Goal: Information Seeking & Learning: Learn about a topic

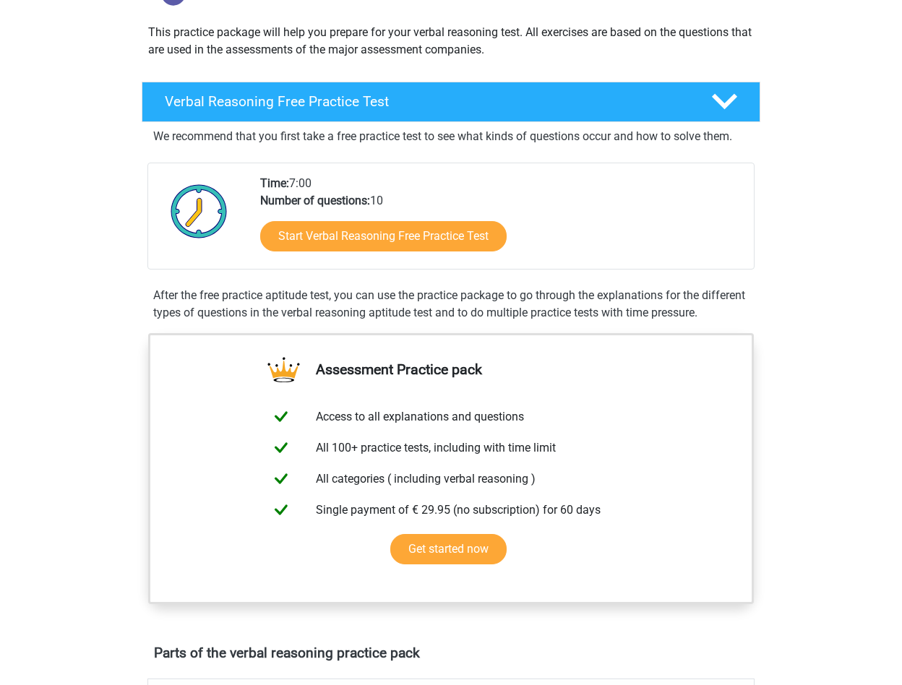
scroll to position [145, 0]
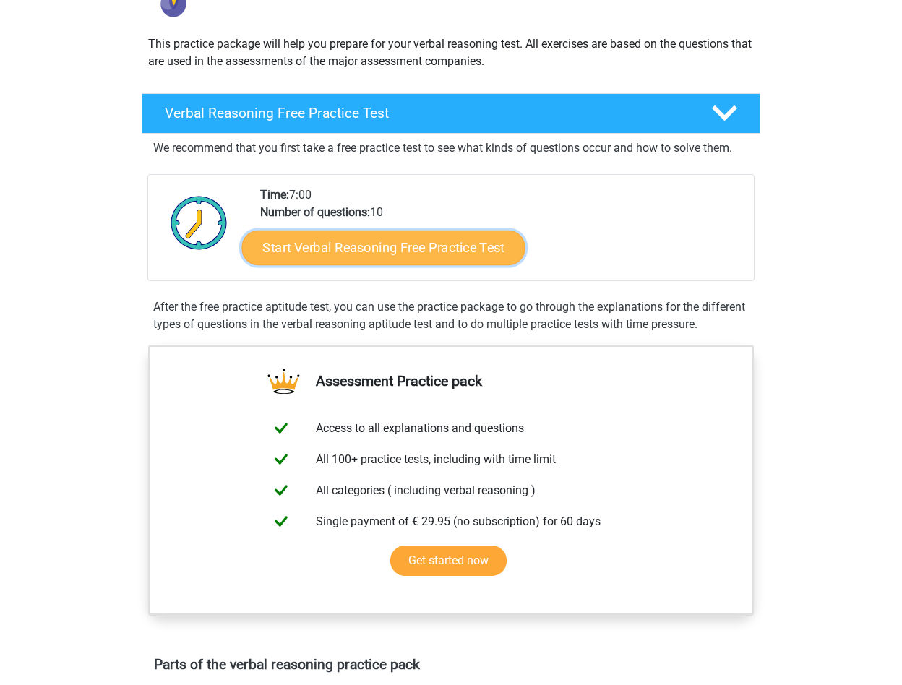
click at [401, 239] on link "Start Verbal Reasoning Free Practice Test" at bounding box center [383, 248] width 283 height 35
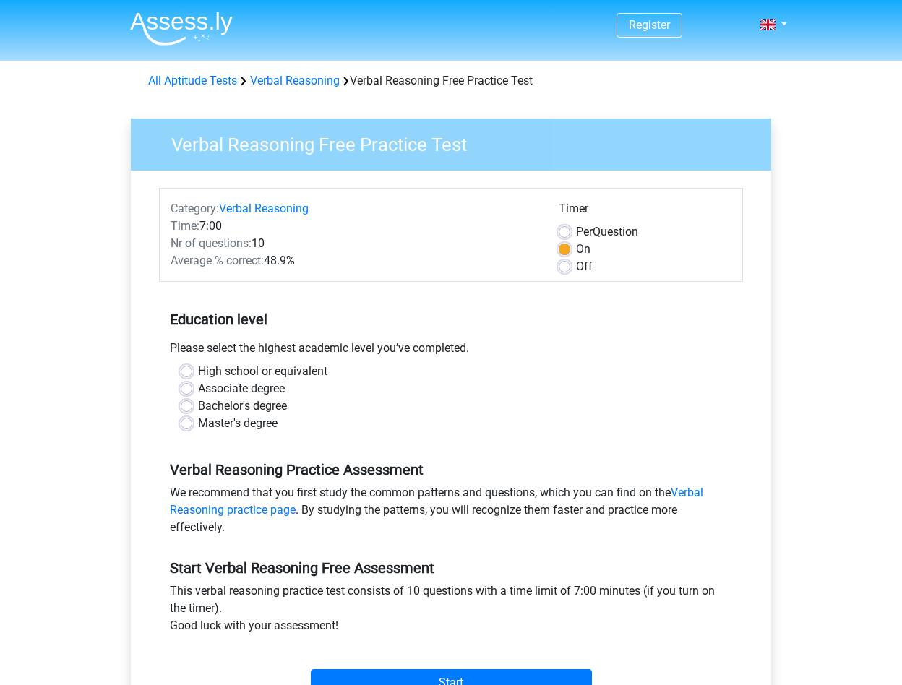
click at [576, 265] on label "Off" at bounding box center [584, 266] width 17 height 17
click at [567, 265] on input "Off" at bounding box center [565, 265] width 12 height 14
radio input "true"
click at [224, 414] on label "Bachelor's degree" at bounding box center [242, 406] width 89 height 17
click at [192, 412] on input "Bachelor's degree" at bounding box center [187, 405] width 12 height 14
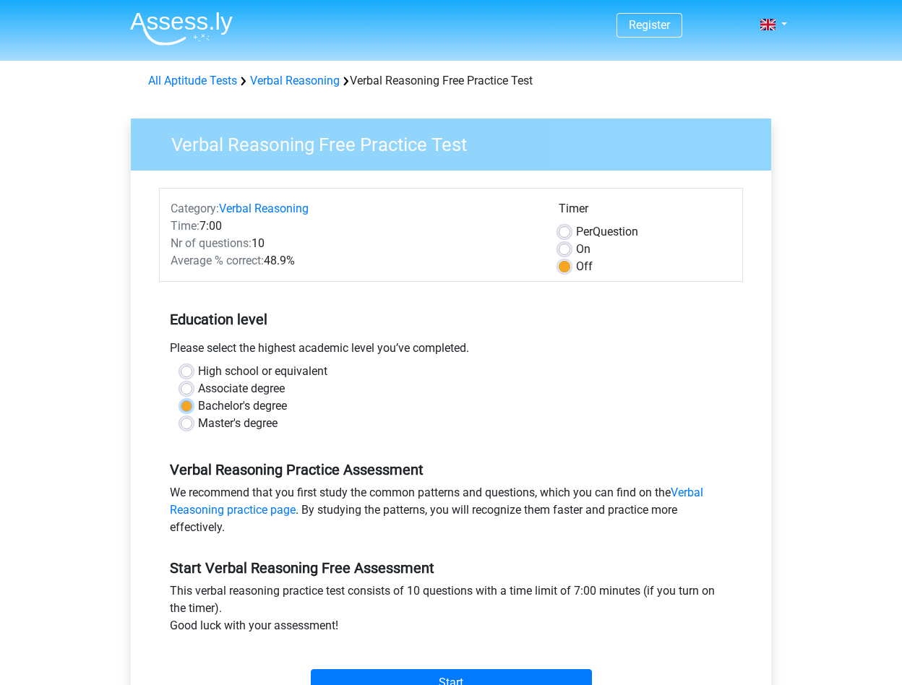
radio input "true"
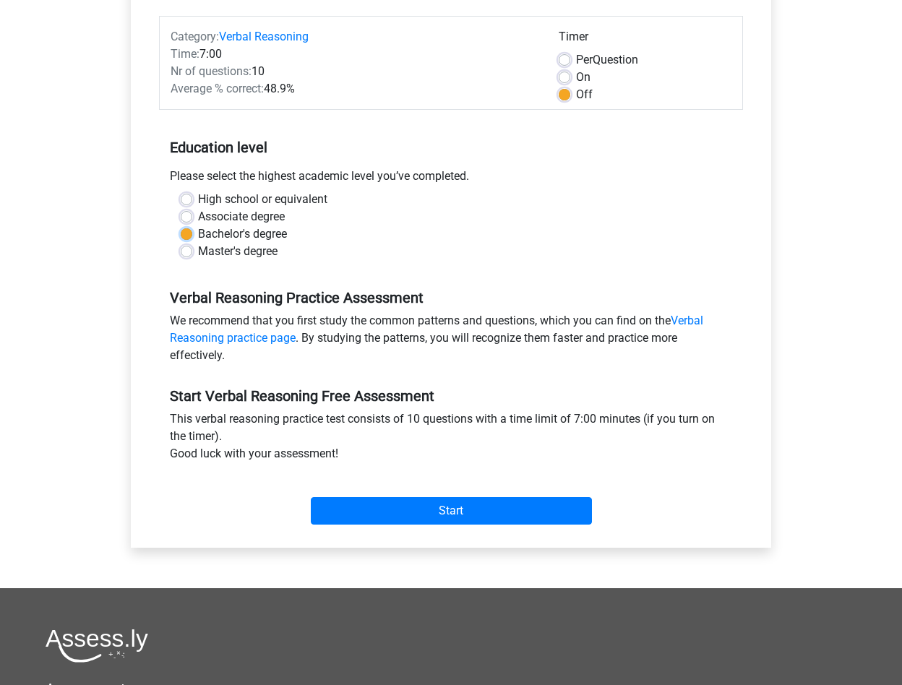
scroll to position [361, 0]
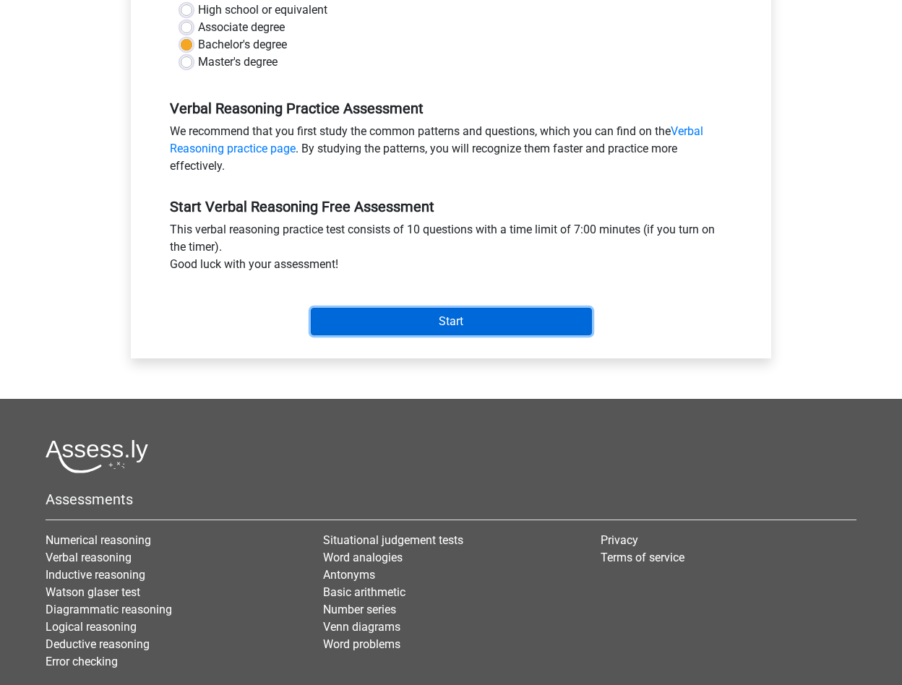
click at [497, 315] on input "Start" at bounding box center [451, 321] width 281 height 27
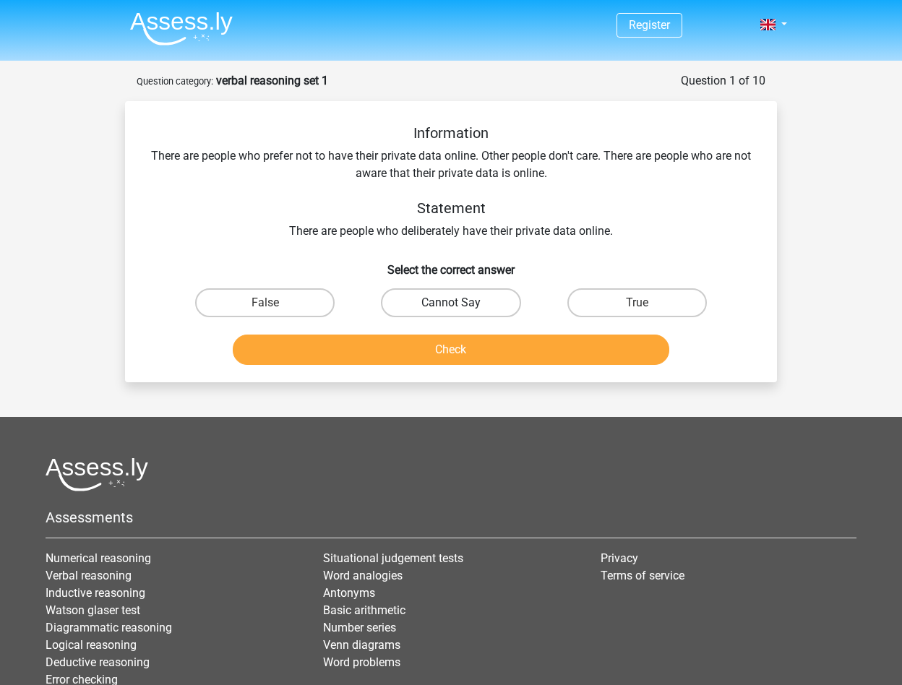
click at [464, 295] on label "Cannot Say" at bounding box center [451, 302] width 140 height 29
click at [461, 303] on input "Cannot Say" at bounding box center [455, 307] width 9 height 9
radio input "true"
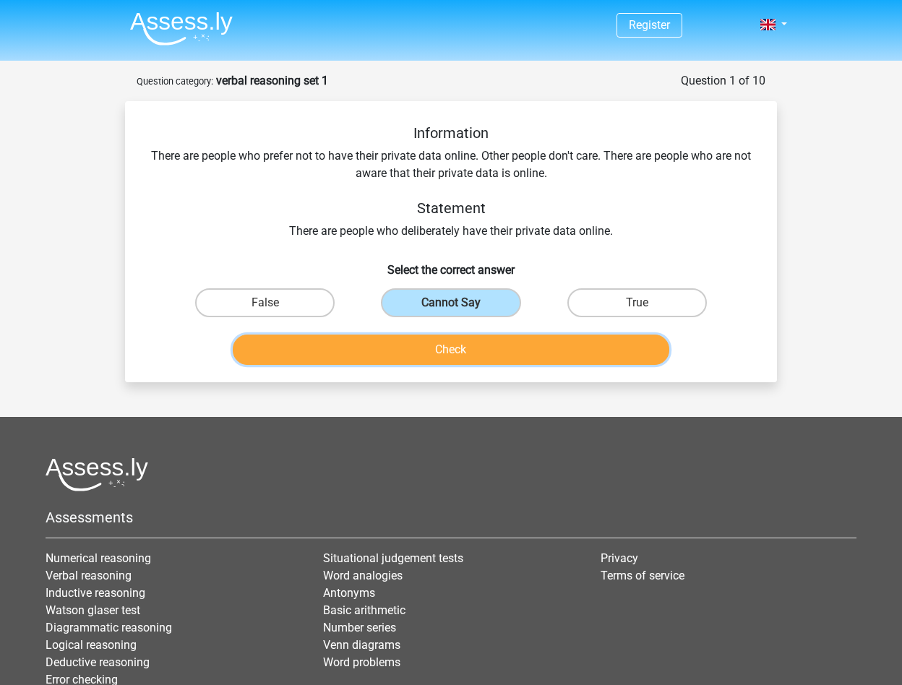
click at [475, 354] on button "Check" at bounding box center [451, 350] width 437 height 30
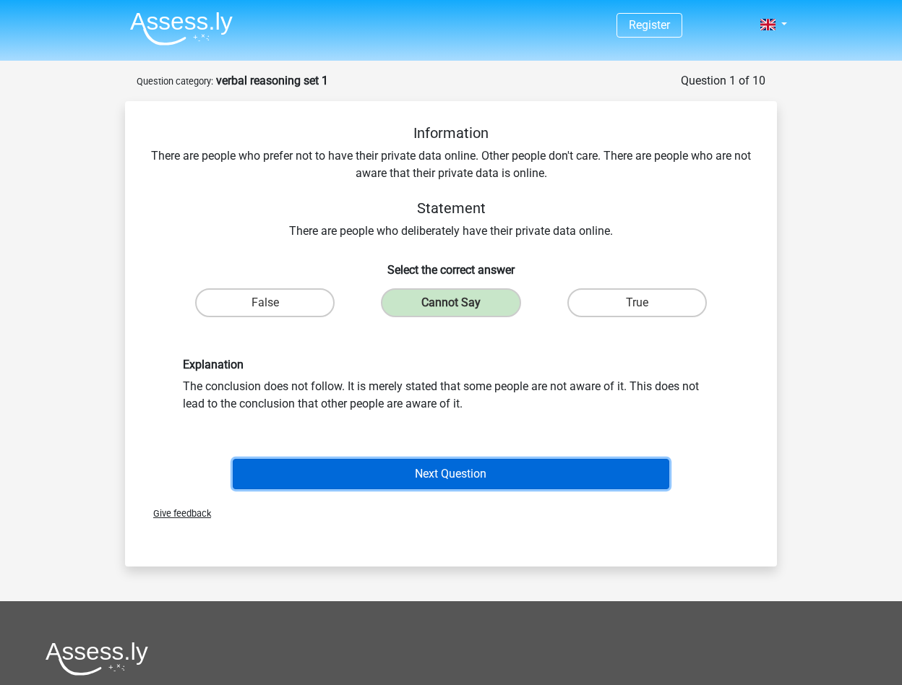
click at [480, 471] on button "Next Question" at bounding box center [451, 474] width 437 height 30
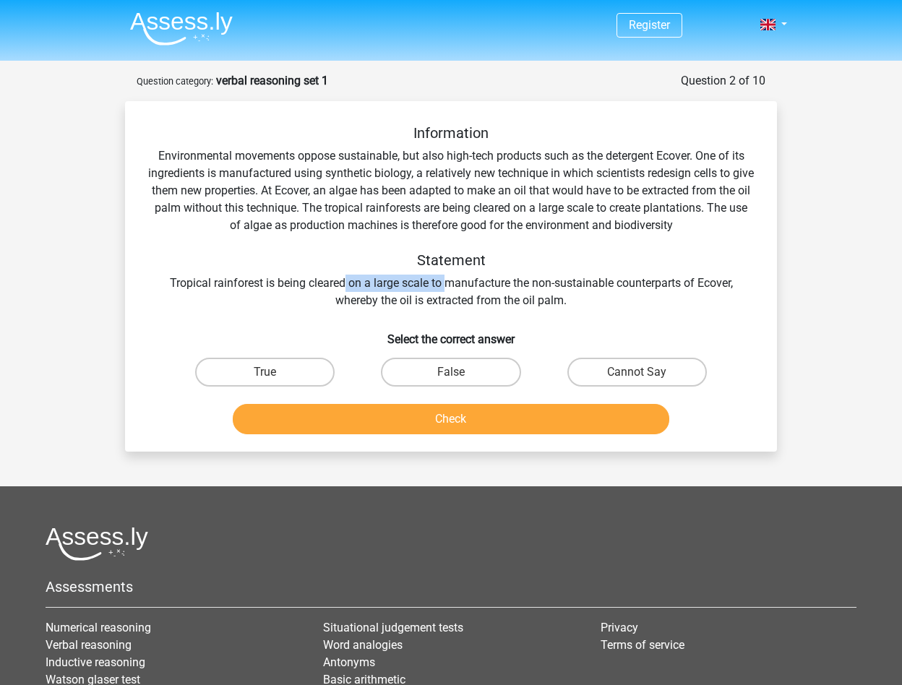
drag, startPoint x: 346, startPoint y: 280, endPoint x: 445, endPoint y: 279, distance: 99.8
click at [445, 279] on div "Information Environmental movements oppose sustainable, but also high-tech prod…" at bounding box center [451, 216] width 606 height 185
drag, startPoint x: 445, startPoint y: 279, endPoint x: 494, endPoint y: 301, distance: 53.1
click at [494, 301] on div "Information Environmental movements oppose sustainable, but also high-tech prod…" at bounding box center [451, 216] width 606 height 185
drag, startPoint x: 450, startPoint y: 279, endPoint x: 675, endPoint y: 283, distance: 225.6
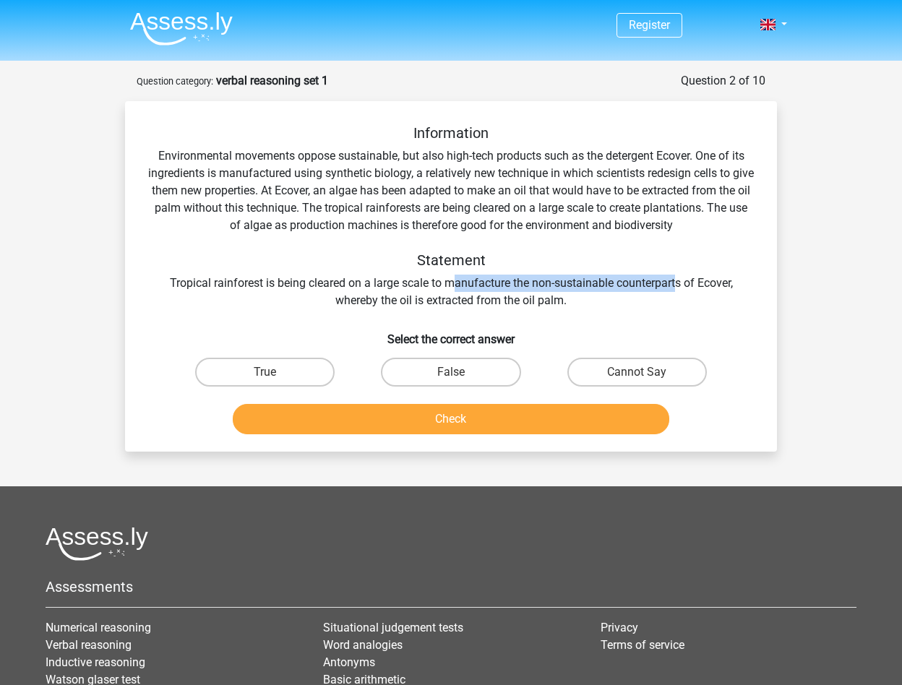
click at [675, 283] on div "Information Environmental movements oppose sustainable, but also high-tech prod…" at bounding box center [451, 216] width 606 height 185
drag, startPoint x: 675, startPoint y: 283, endPoint x: 529, endPoint y: 259, distance: 148.1
click at [529, 259] on h5 "Statement" at bounding box center [451, 260] width 606 height 17
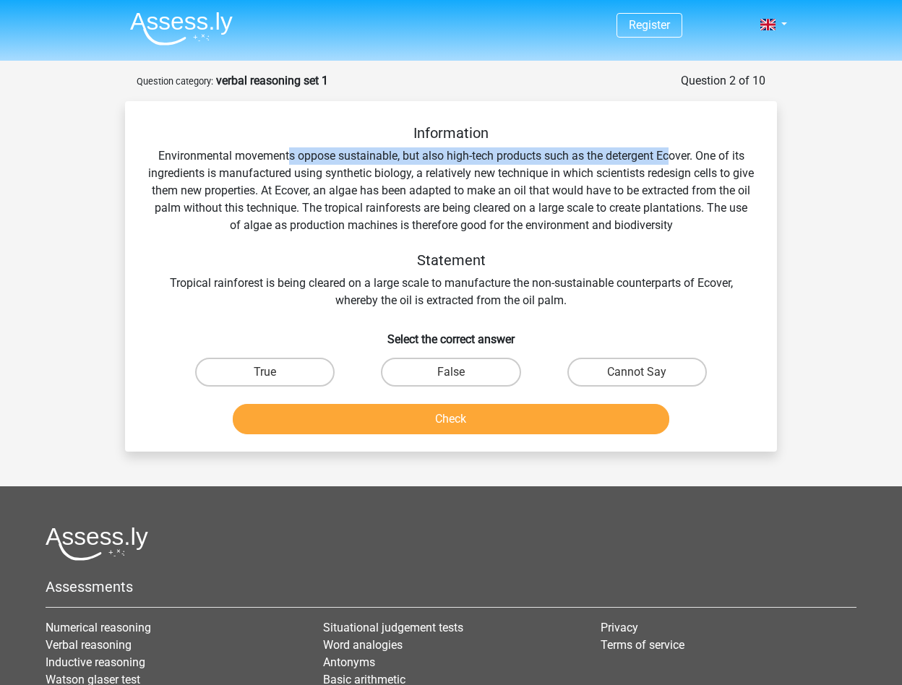
drag, startPoint x: 287, startPoint y: 153, endPoint x: 673, endPoint y: 160, distance: 386.1
click at [673, 160] on div "Information Environmental movements oppose sustainable, but also high-tech prod…" at bounding box center [451, 216] width 606 height 185
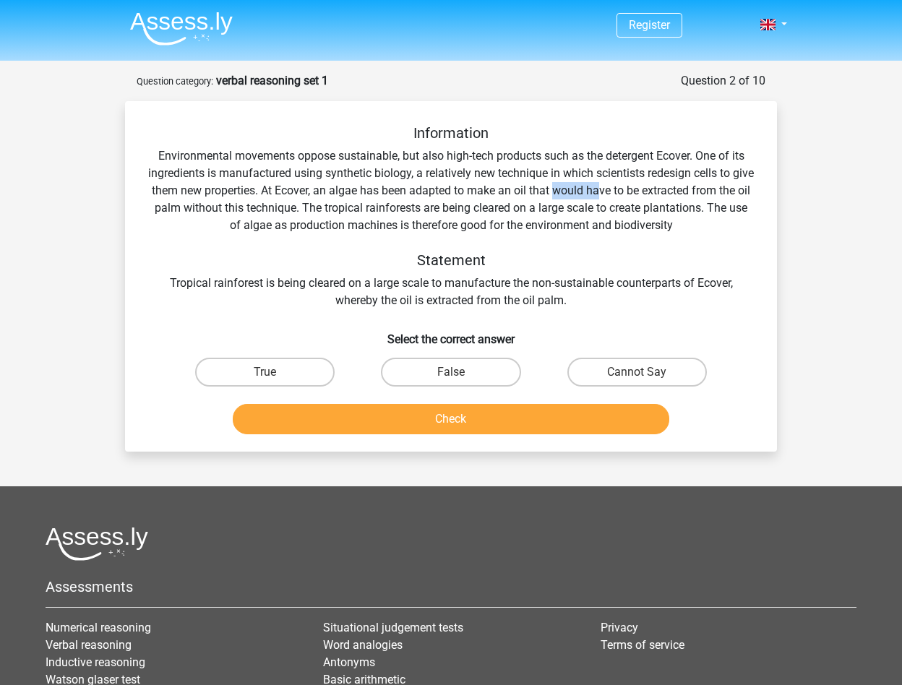
drag, startPoint x: 582, startPoint y: 192, endPoint x: 630, endPoint y: 189, distance: 48.5
click at [630, 189] on div "Information Environmental movements oppose sustainable, but also high-tech prod…" at bounding box center [451, 216] width 606 height 185
drag, startPoint x: 630, startPoint y: 189, endPoint x: 609, endPoint y: 197, distance: 23.1
click at [609, 197] on div "Information Environmental movements oppose sustainable, but also high-tech prod…" at bounding box center [451, 216] width 606 height 185
drag, startPoint x: 380, startPoint y: 206, endPoint x: 664, endPoint y: 214, distance: 284.3
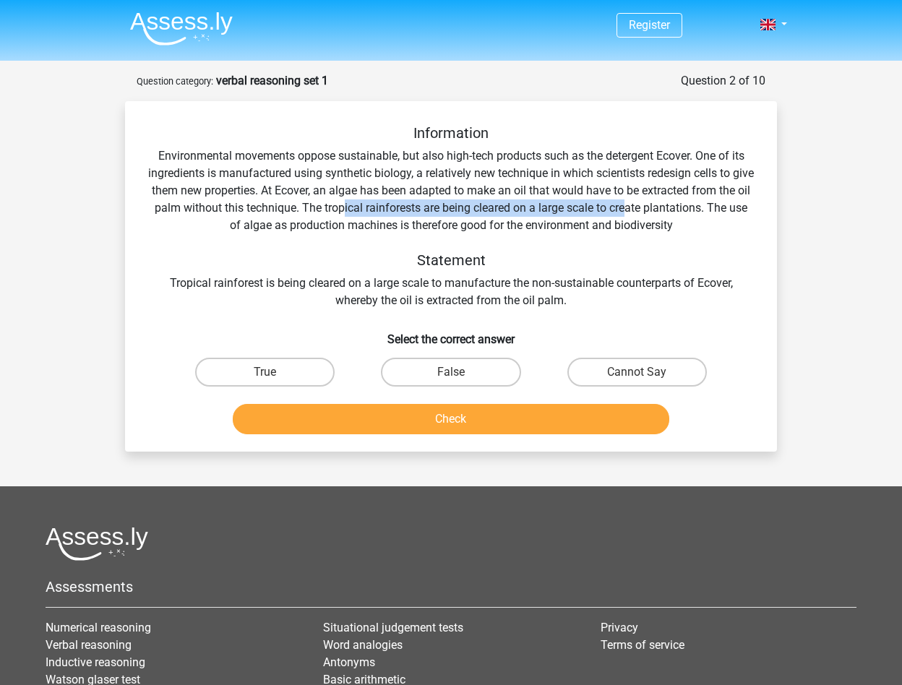
click at [664, 214] on div "Information Environmental movements oppose sustainable, but also high-tech prod…" at bounding box center [451, 216] width 606 height 185
click at [647, 385] on label "Cannot Say" at bounding box center [638, 372] width 140 height 29
click at [646, 382] on input "Cannot Say" at bounding box center [641, 376] width 9 height 9
radio input "true"
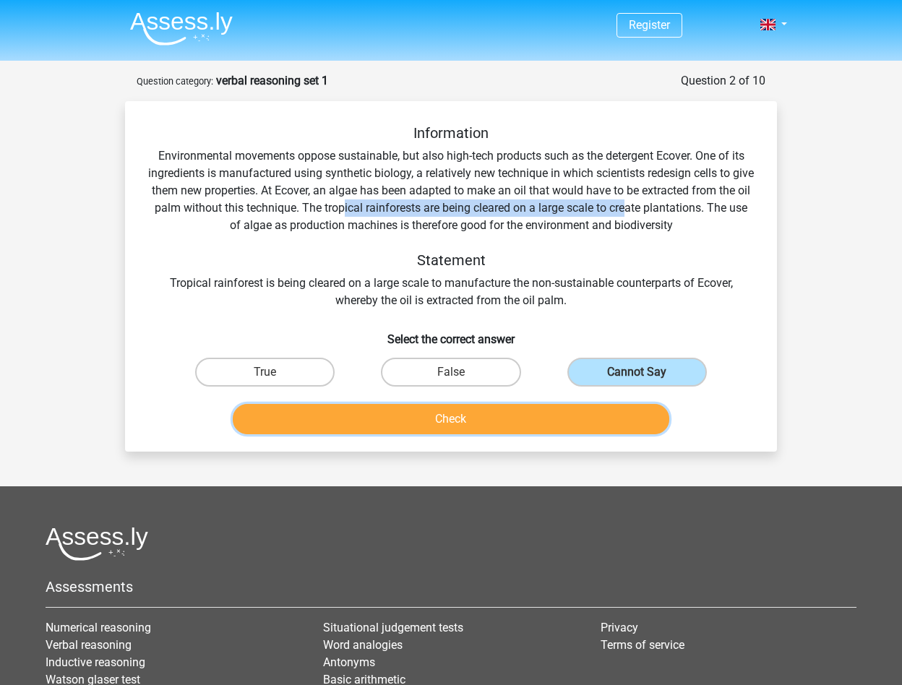
click at [568, 432] on button "Check" at bounding box center [451, 419] width 437 height 30
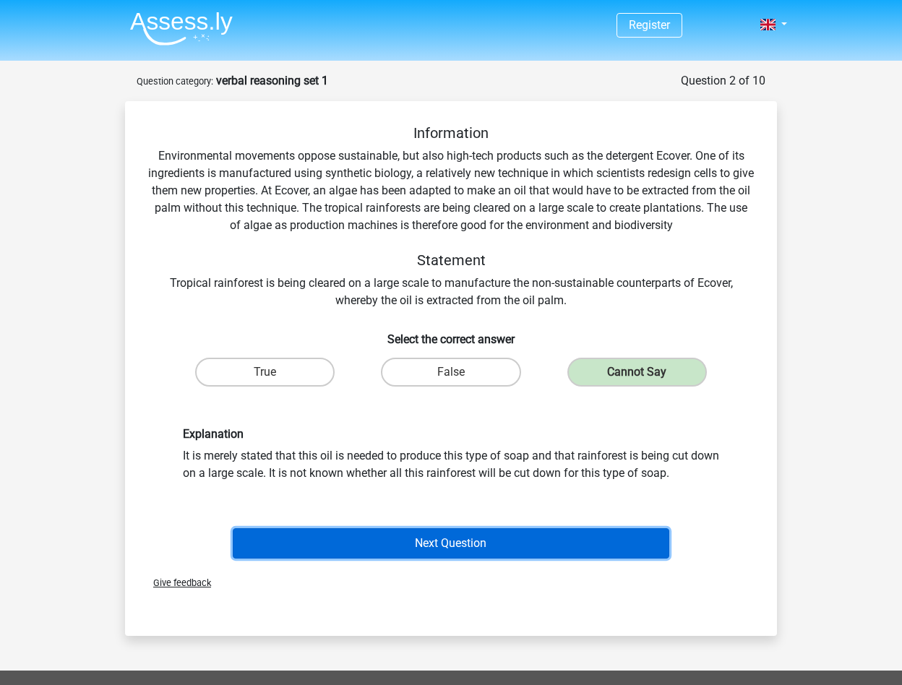
click at [520, 542] on button "Next Question" at bounding box center [451, 544] width 437 height 30
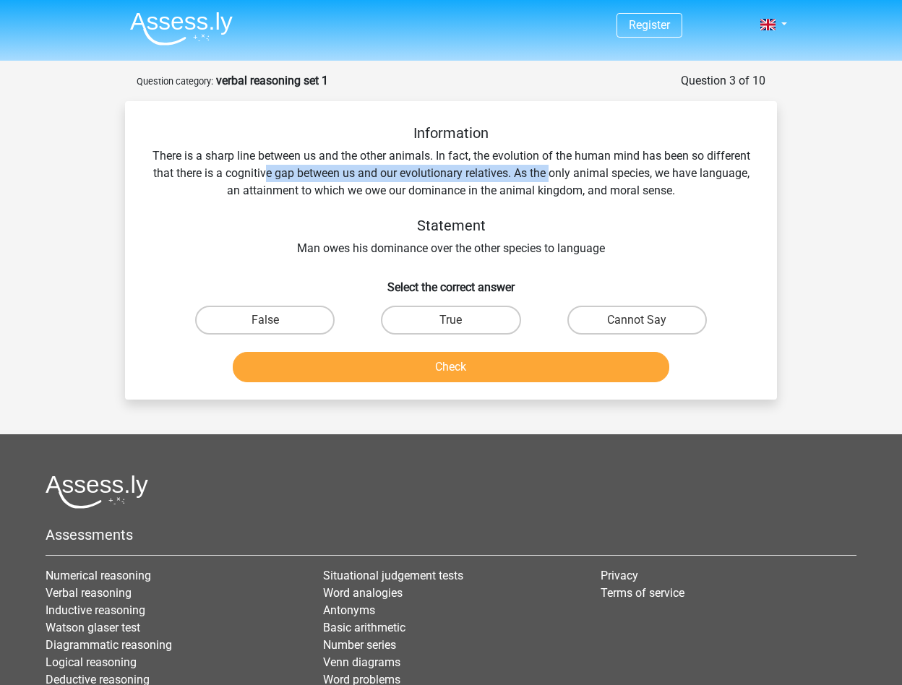
drag, startPoint x: 262, startPoint y: 176, endPoint x: 552, endPoint y: 168, distance: 289.3
click at [552, 168] on div "Information There is a sharp line between us and the other animals. In fact, th…" at bounding box center [451, 190] width 606 height 133
drag, startPoint x: 552, startPoint y: 168, endPoint x: 622, endPoint y: 182, distance: 71.6
click at [622, 182] on div "Information There is a sharp line between us and the other animals. In fact, th…" at bounding box center [451, 190] width 606 height 133
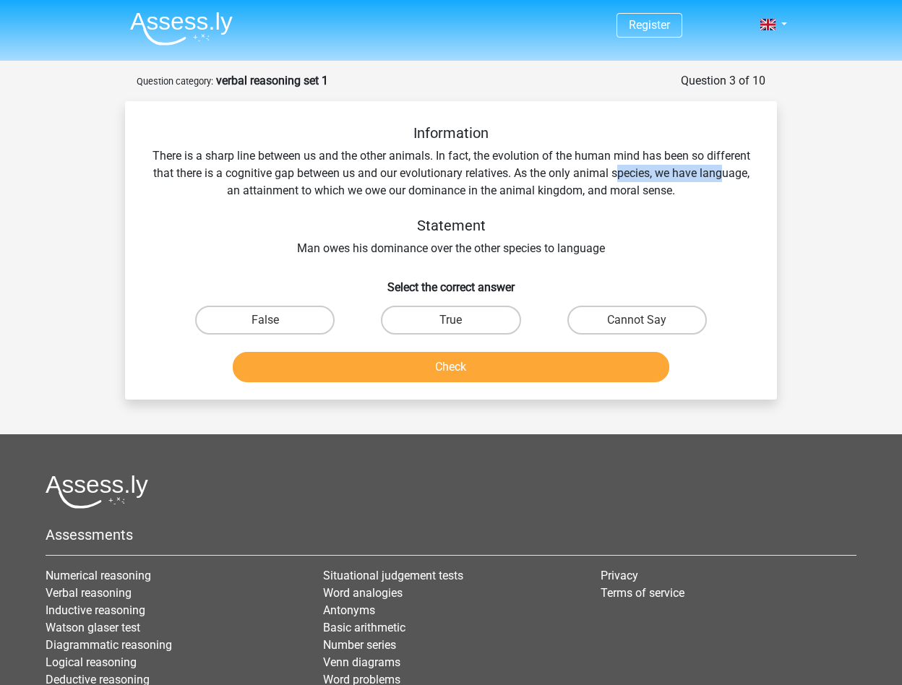
drag, startPoint x: 620, startPoint y: 176, endPoint x: 724, endPoint y: 171, distance: 103.5
click at [724, 171] on div "Information There is a sharp line between us and the other animals. In fact, th…" at bounding box center [451, 190] width 606 height 133
click at [610, 310] on label "Cannot Say" at bounding box center [638, 320] width 140 height 29
click at [637, 320] on input "Cannot Say" at bounding box center [641, 324] width 9 height 9
radio input "true"
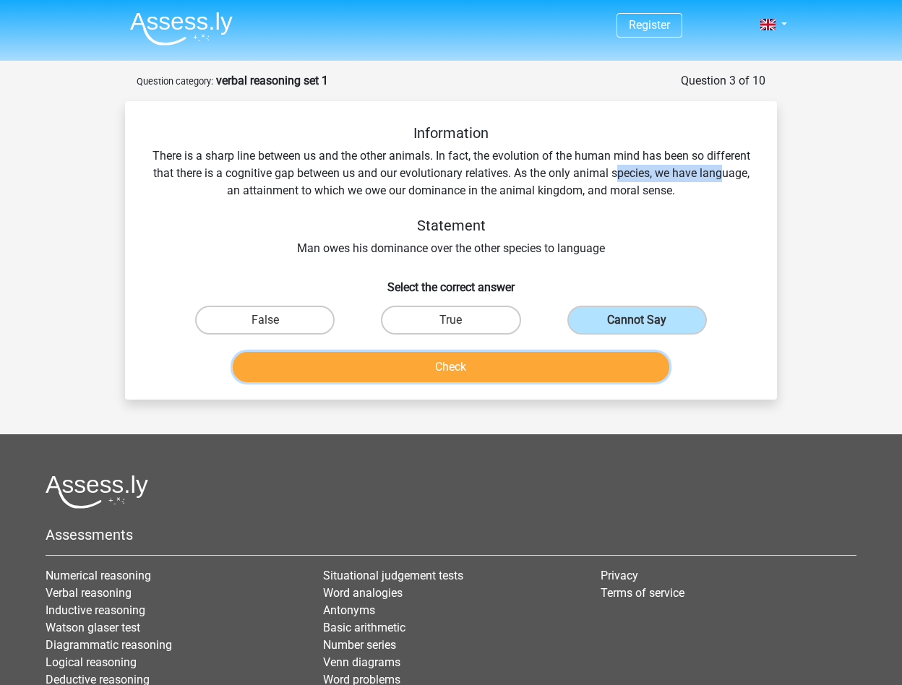
click at [482, 370] on button "Check" at bounding box center [451, 367] width 437 height 30
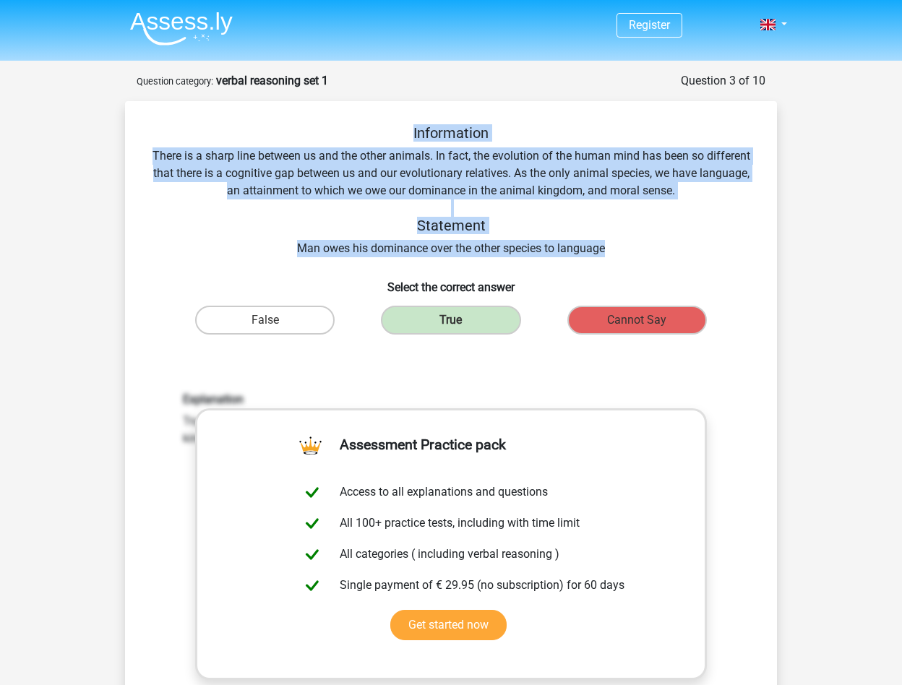
drag, startPoint x: 612, startPoint y: 257, endPoint x: 402, endPoint y: 137, distance: 241.2
click at [402, 137] on div "Information There is a sharp line between us and the other animals. In fact, th…" at bounding box center [451, 190] width 606 height 133
copy div "Information There is a sharp line between us and the other animals. In fact, th…"
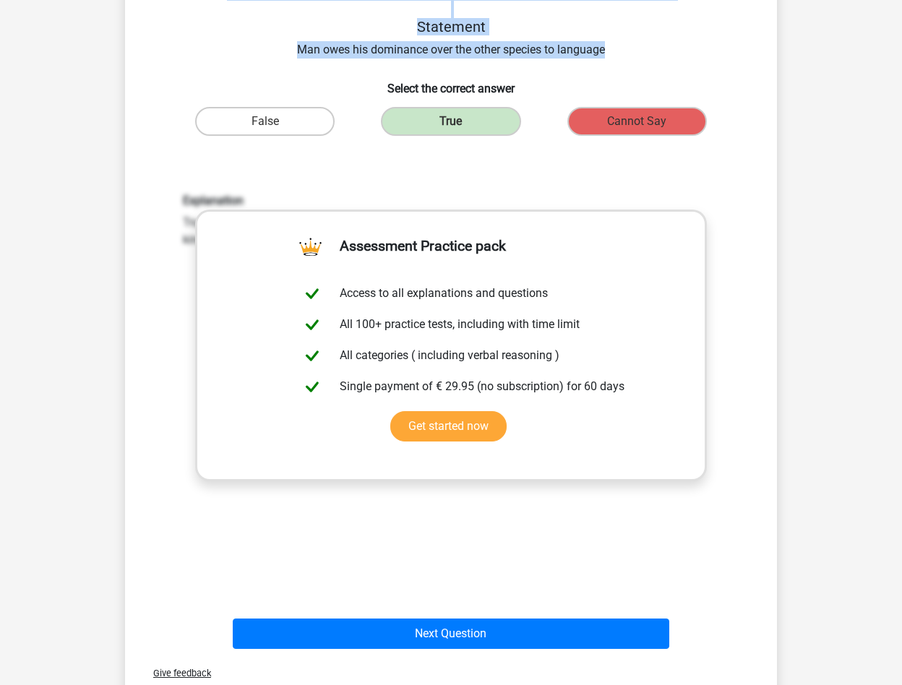
scroll to position [289, 0]
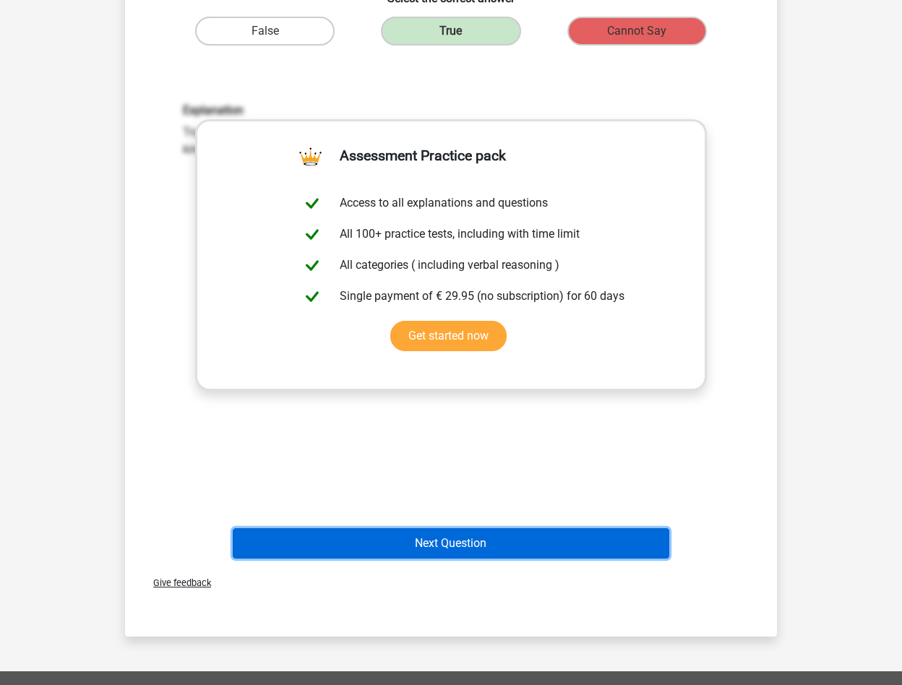
click at [490, 549] on button "Next Question" at bounding box center [451, 544] width 437 height 30
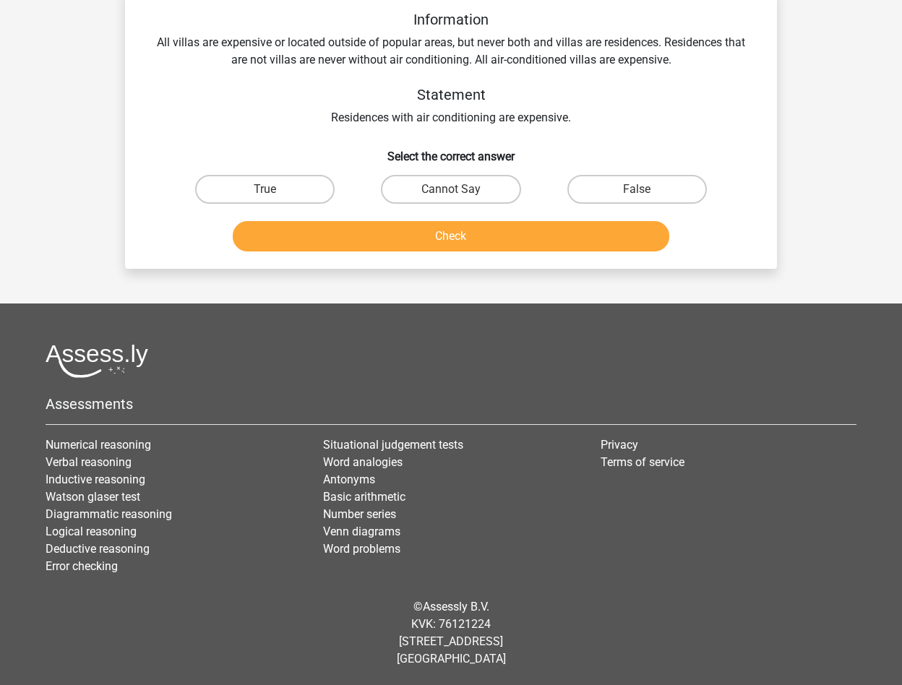
scroll to position [72, 0]
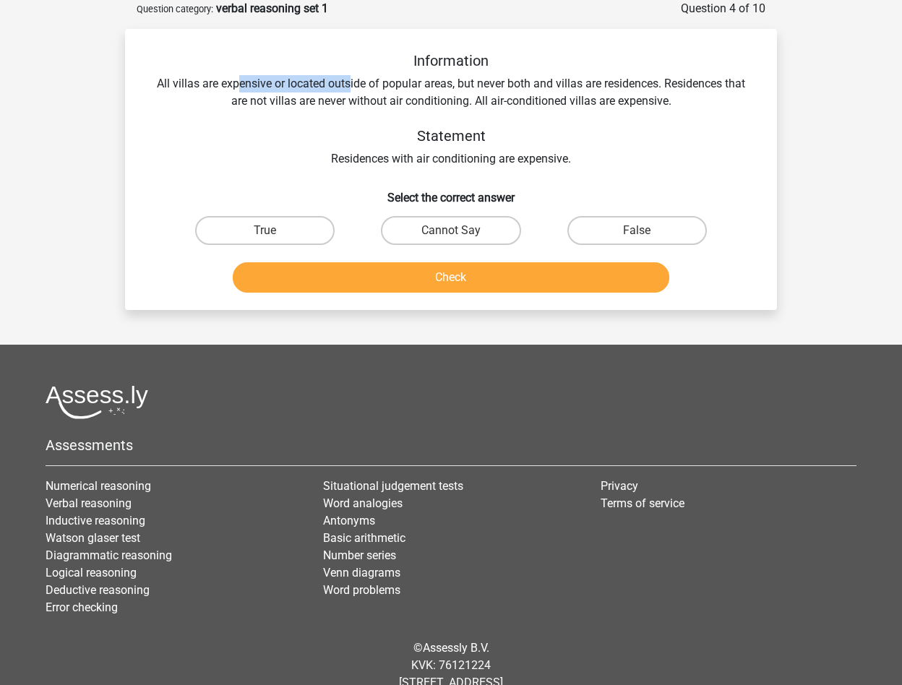
drag, startPoint x: 239, startPoint y: 78, endPoint x: 348, endPoint y: 79, distance: 109.9
click at [348, 79] on div "Information All villas are expensive or located outside of popular areas, but n…" at bounding box center [451, 110] width 606 height 116
drag, startPoint x: 348, startPoint y: 79, endPoint x: 442, endPoint y: 148, distance: 116.8
click at [442, 148] on div "Information All villas are expensive or located outside of popular areas, but n…" at bounding box center [451, 110] width 606 height 116
drag, startPoint x: 680, startPoint y: 79, endPoint x: 299, endPoint y: 99, distance: 381.6
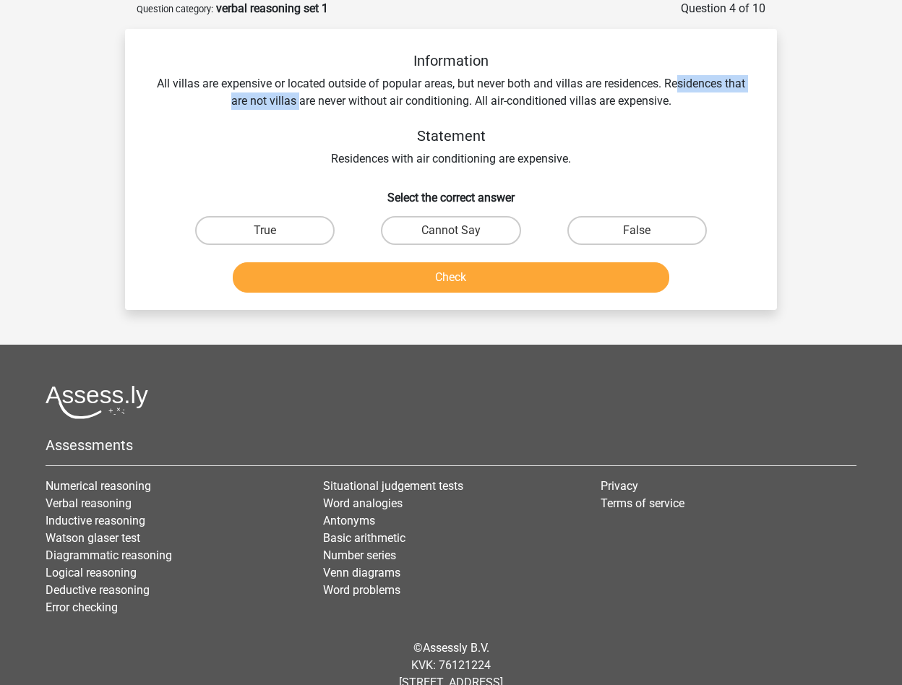
click at [299, 99] on div "Information All villas are expensive or located outside of popular areas, but n…" at bounding box center [451, 110] width 606 height 116
drag, startPoint x: 299, startPoint y: 99, endPoint x: 545, endPoint y: 93, distance: 245.9
click at [545, 93] on div "Information All villas are expensive or located outside of popular areas, but n…" at bounding box center [451, 110] width 606 height 116
click at [288, 225] on label "True" at bounding box center [265, 230] width 140 height 29
click at [275, 231] on input "True" at bounding box center [269, 235] width 9 height 9
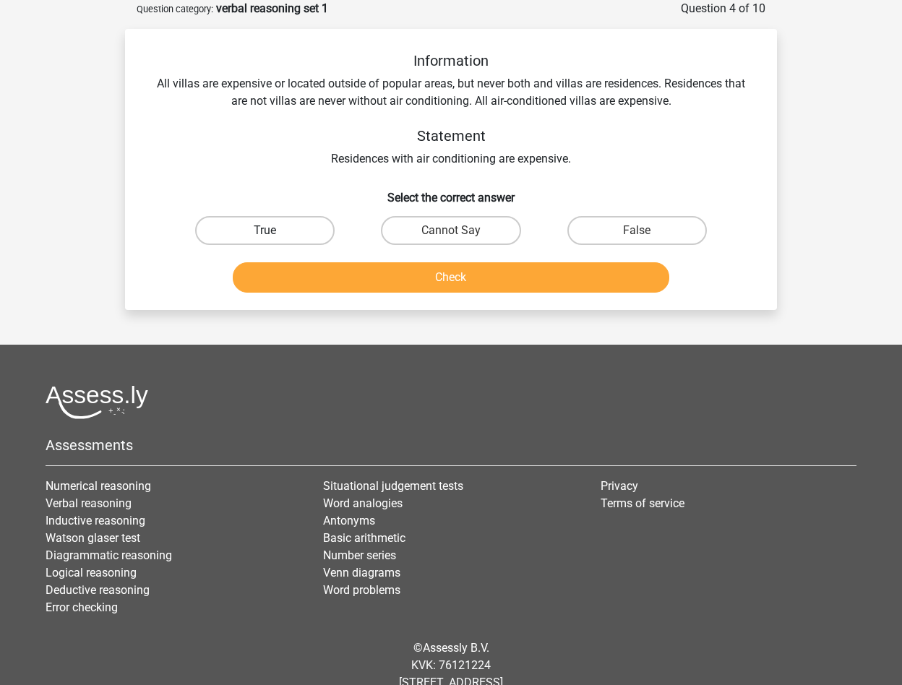
radio input "true"
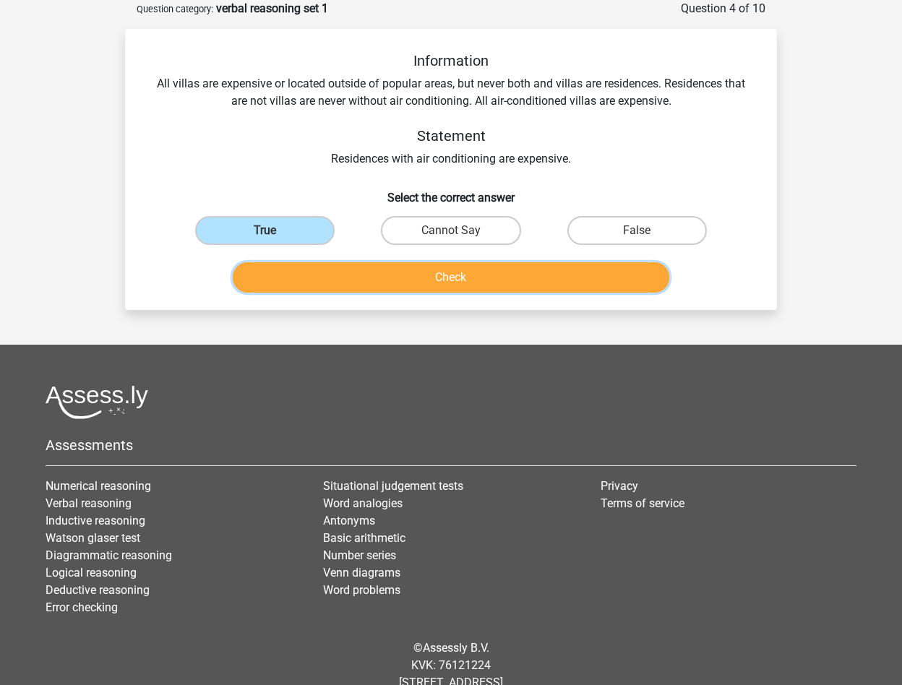
click at [401, 282] on button "Check" at bounding box center [451, 277] width 437 height 30
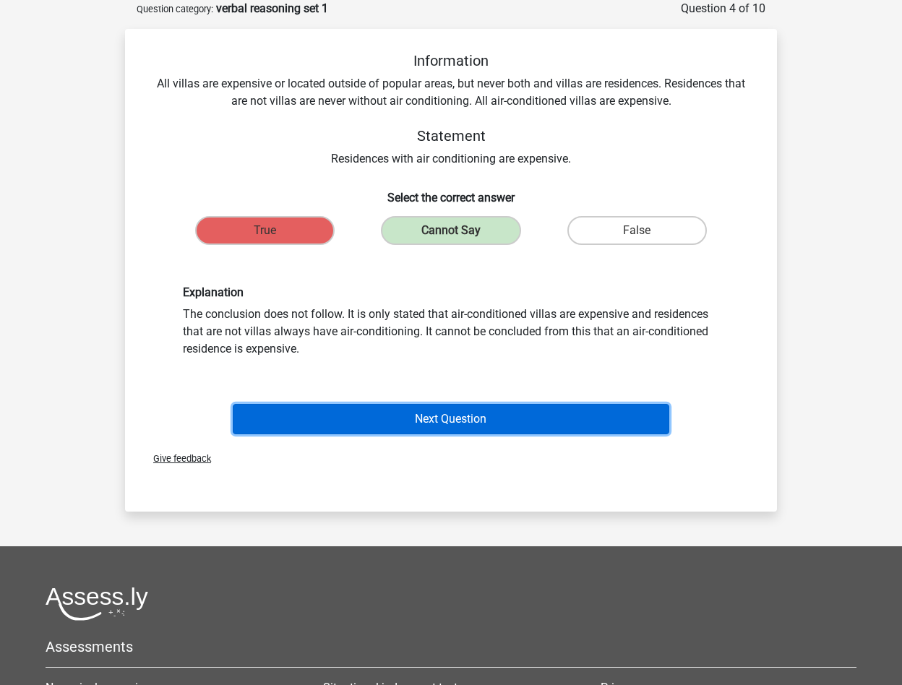
click at [445, 427] on button "Next Question" at bounding box center [451, 419] width 437 height 30
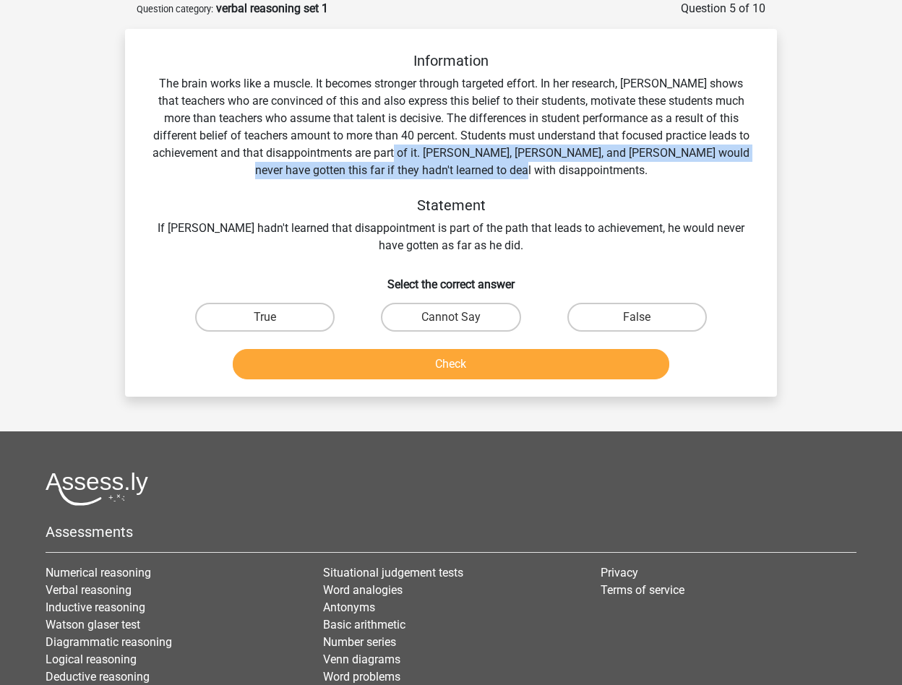
drag, startPoint x: 430, startPoint y: 154, endPoint x: 557, endPoint y: 169, distance: 127.4
click at [557, 169] on div "Information The brain works like a muscle. It becomes stronger through targeted…" at bounding box center [451, 153] width 606 height 202
click at [295, 318] on label "True" at bounding box center [265, 317] width 140 height 29
click at [275, 318] on input "True" at bounding box center [269, 321] width 9 height 9
radio input "true"
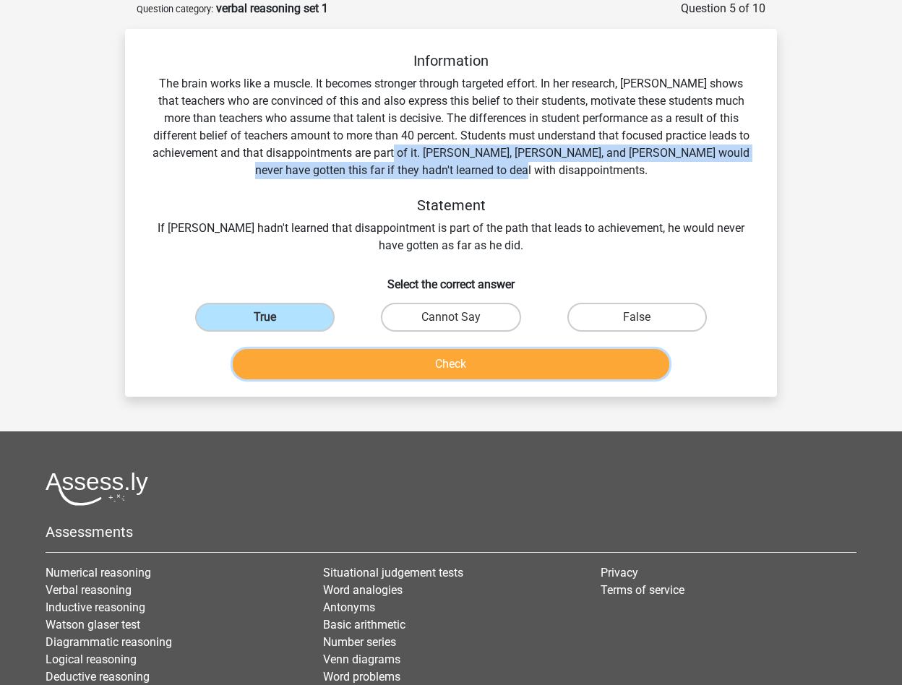
click at [387, 355] on button "Check" at bounding box center [451, 364] width 437 height 30
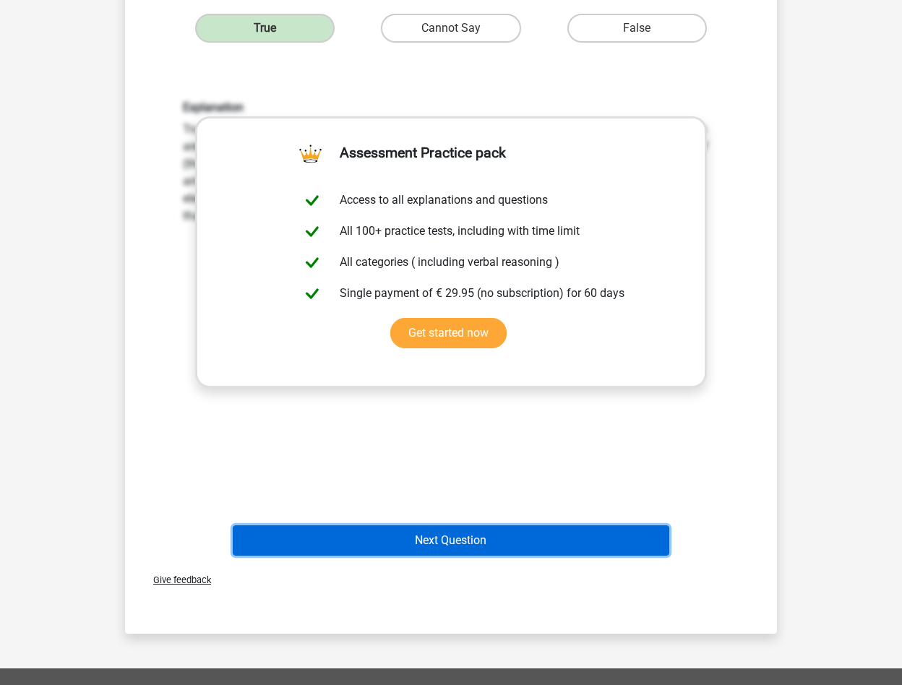
click at [520, 531] on button "Next Question" at bounding box center [451, 541] width 437 height 30
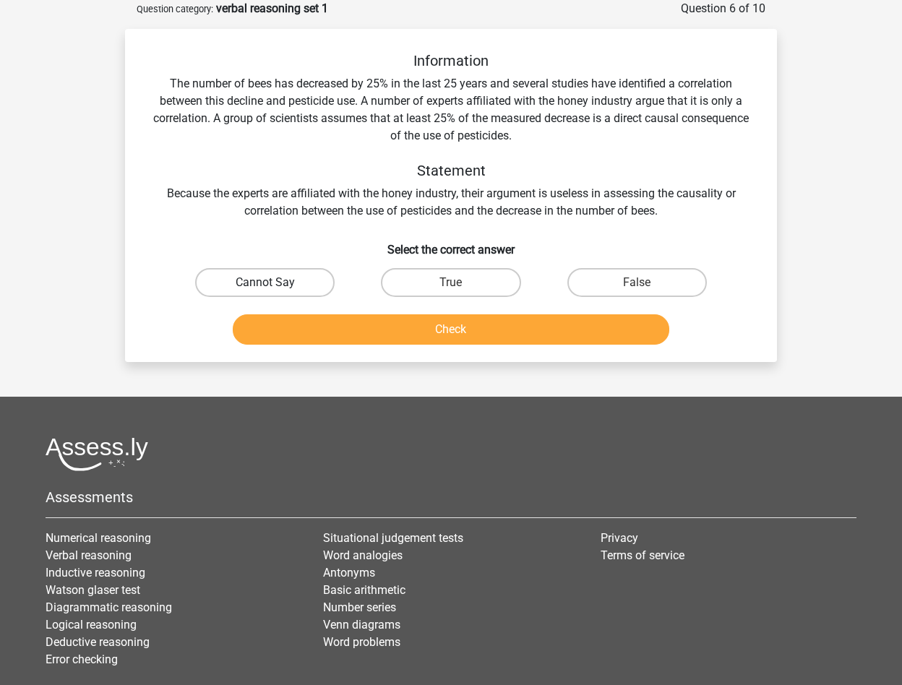
click at [307, 288] on label "Cannot Say" at bounding box center [265, 282] width 140 height 29
click at [275, 288] on input "Cannot Say" at bounding box center [269, 287] width 9 height 9
radio input "true"
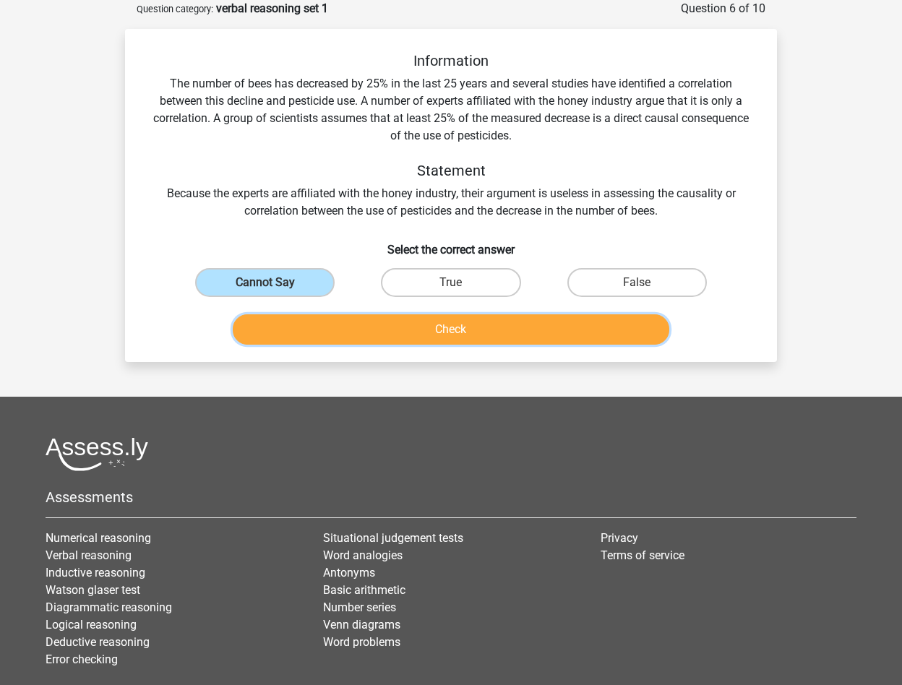
click at [363, 317] on button "Check" at bounding box center [451, 330] width 437 height 30
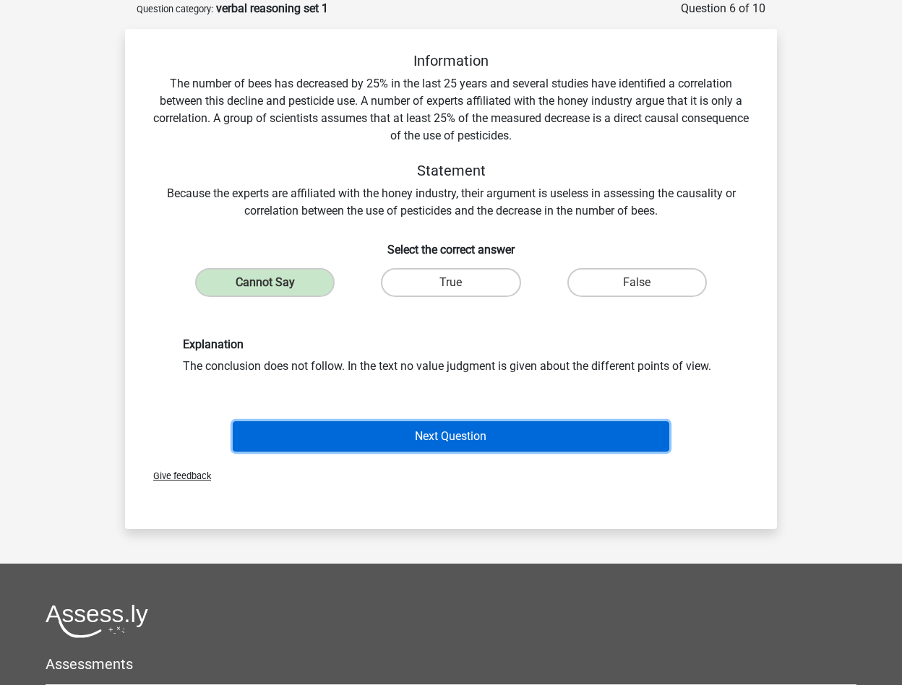
click at [418, 432] on button "Next Question" at bounding box center [451, 437] width 437 height 30
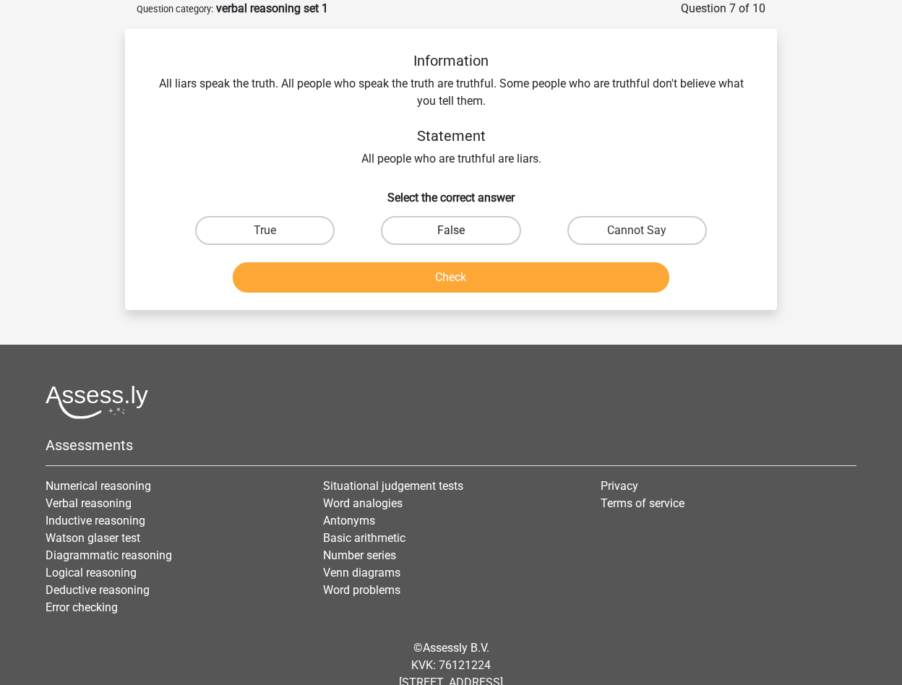
click at [484, 231] on label "False" at bounding box center [451, 230] width 140 height 29
click at [461, 231] on input "False" at bounding box center [455, 235] width 9 height 9
radio input "true"
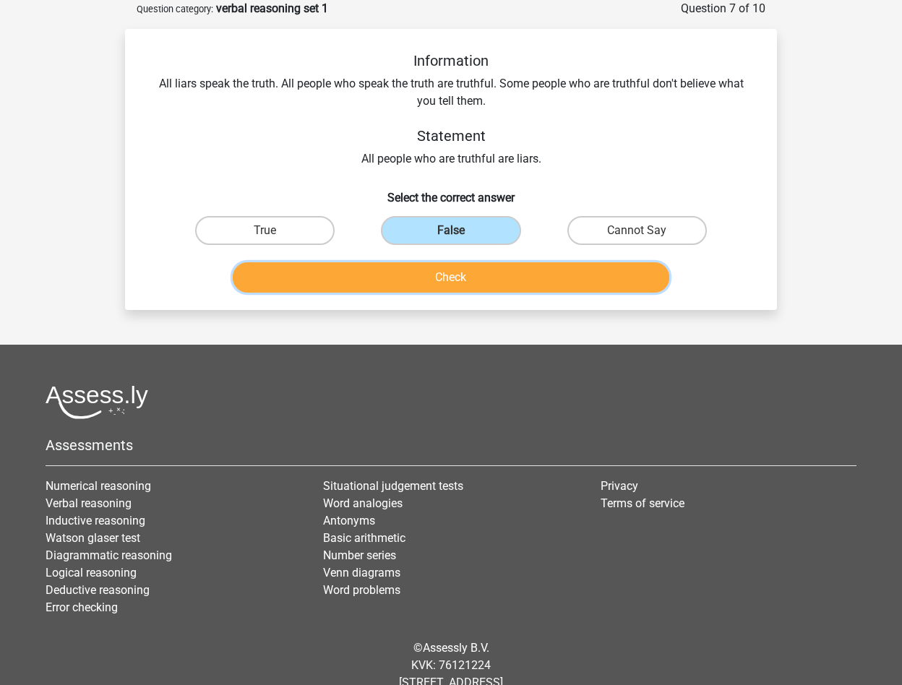
click at [479, 272] on button "Check" at bounding box center [451, 277] width 437 height 30
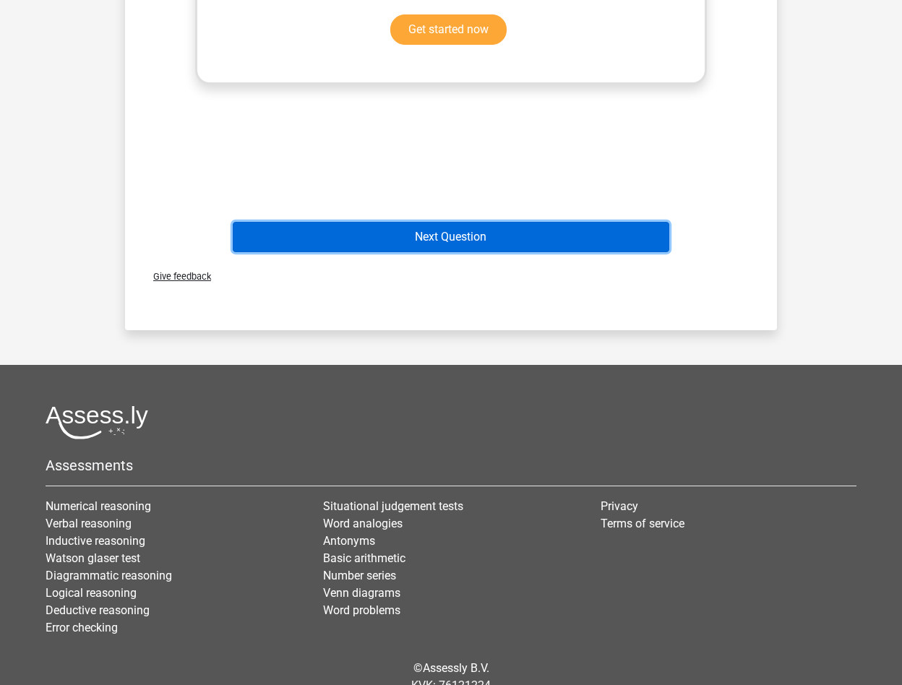
click at [476, 224] on button "Next Question" at bounding box center [451, 237] width 437 height 30
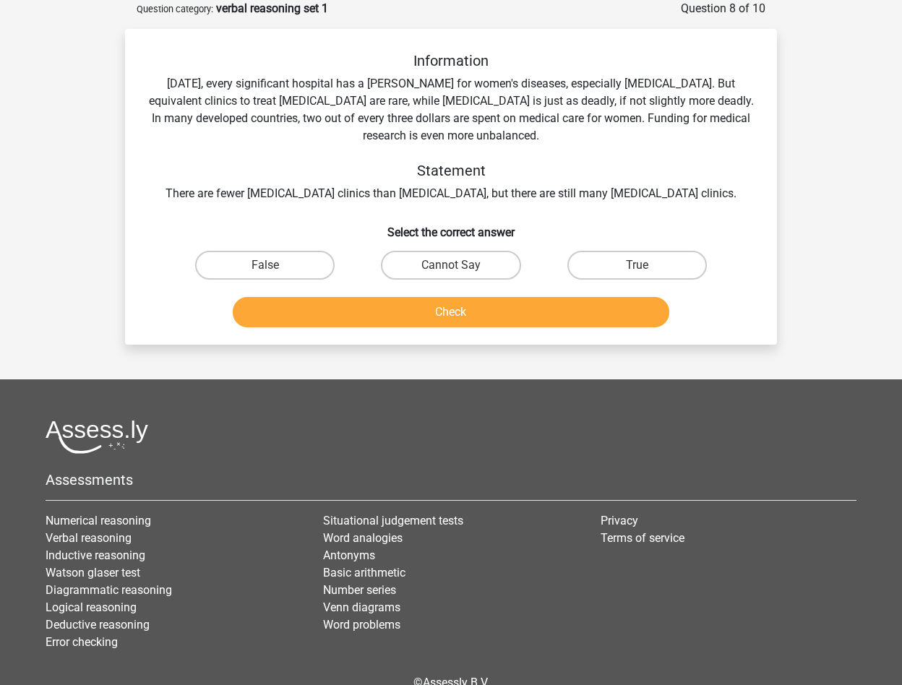
scroll to position [0, 0]
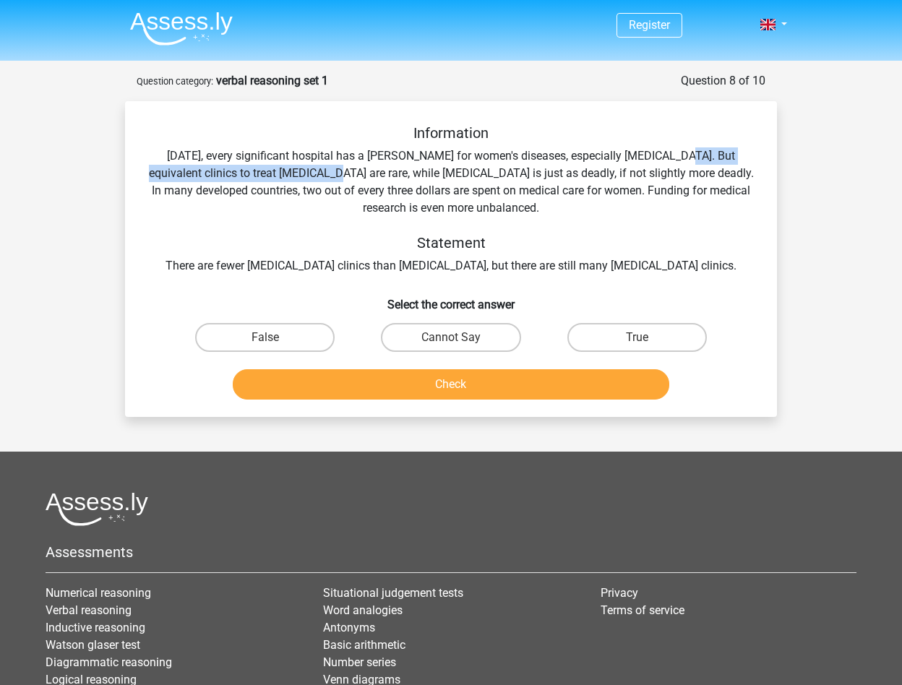
drag, startPoint x: 659, startPoint y: 155, endPoint x: 290, endPoint y: 177, distance: 370.1
click at [290, 177] on div "Information [DATE], every significant hospital has a [PERSON_NAME] for women's …" at bounding box center [451, 199] width 606 height 150
click at [304, 330] on label "False" at bounding box center [265, 337] width 140 height 29
click at [275, 338] on input "False" at bounding box center [269, 342] width 9 height 9
radio input "true"
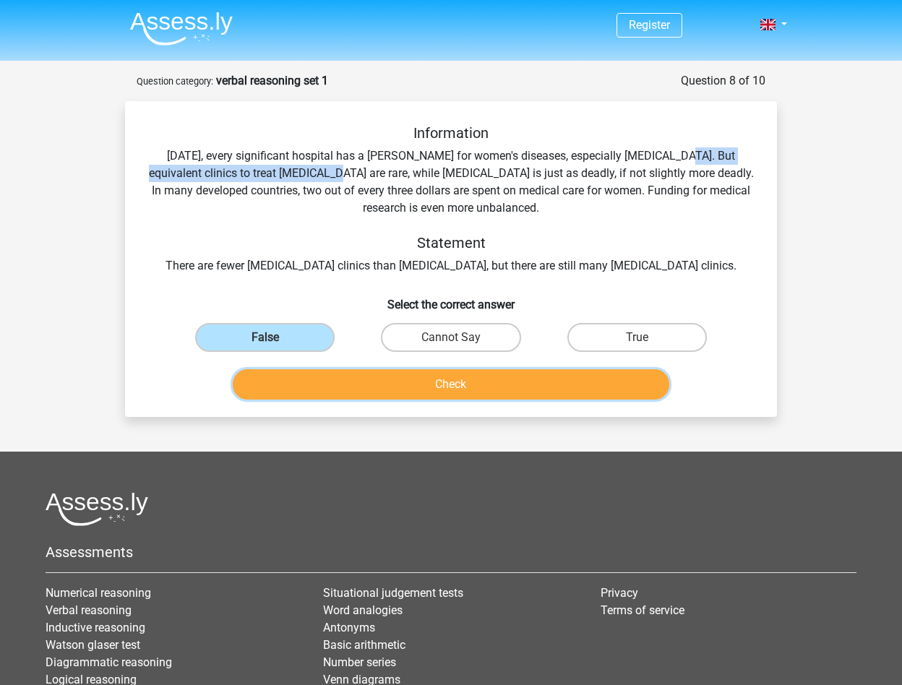
click at [338, 379] on button "Check" at bounding box center [451, 384] width 437 height 30
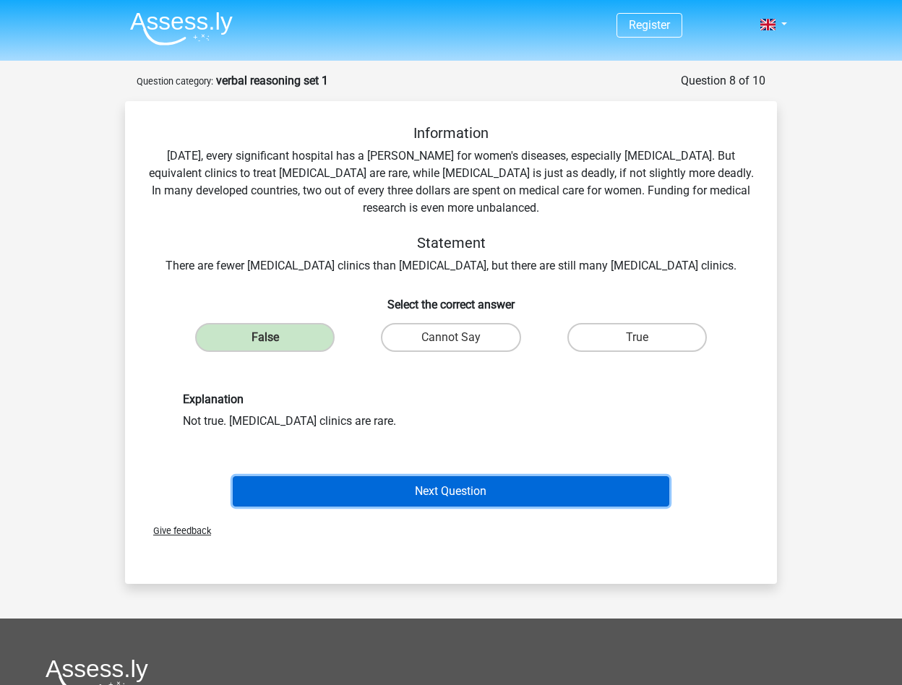
click at [415, 500] on button "Next Question" at bounding box center [451, 491] width 437 height 30
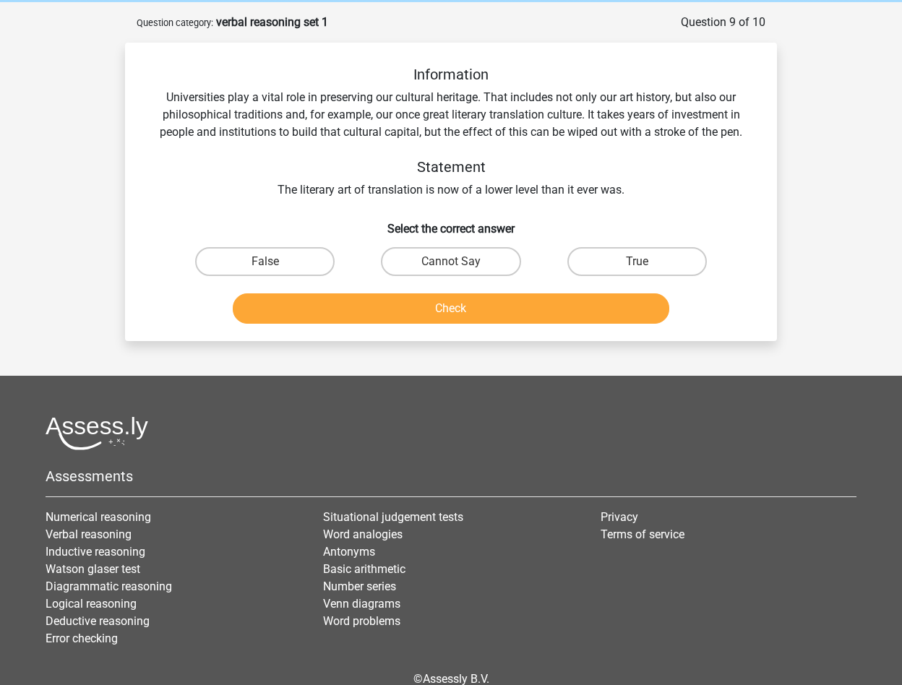
scroll to position [72, 0]
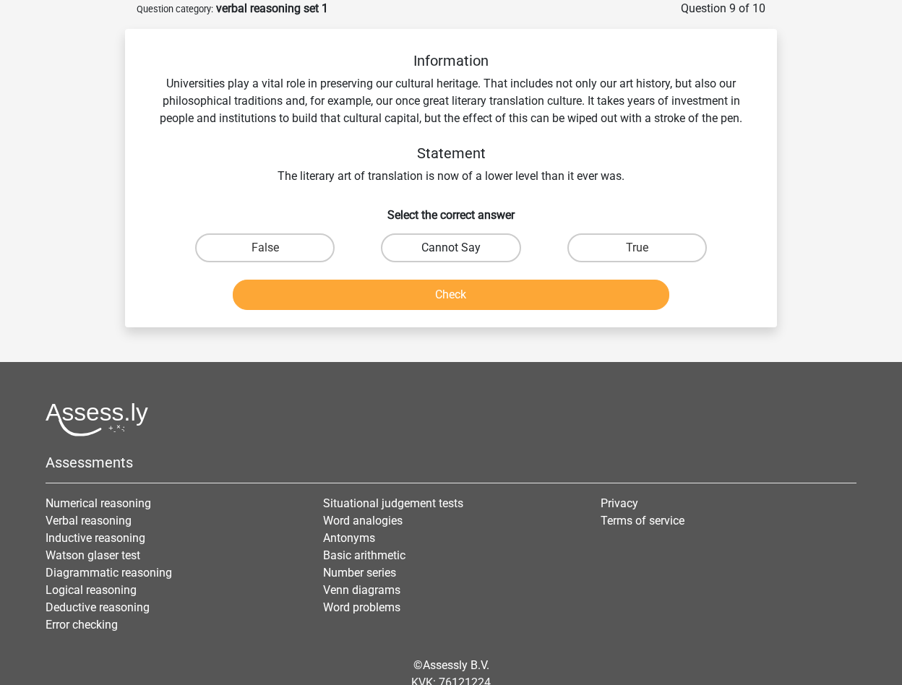
click at [403, 251] on label "Cannot Say" at bounding box center [451, 248] width 140 height 29
click at [451, 251] on input "Cannot Say" at bounding box center [455, 252] width 9 height 9
radio input "true"
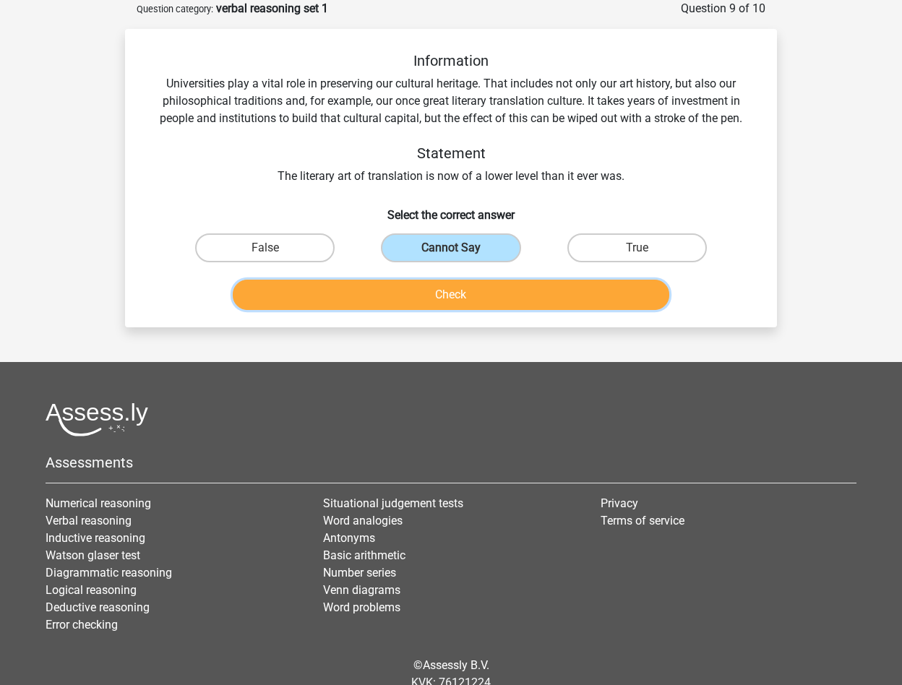
click at [445, 283] on button "Check" at bounding box center [451, 295] width 437 height 30
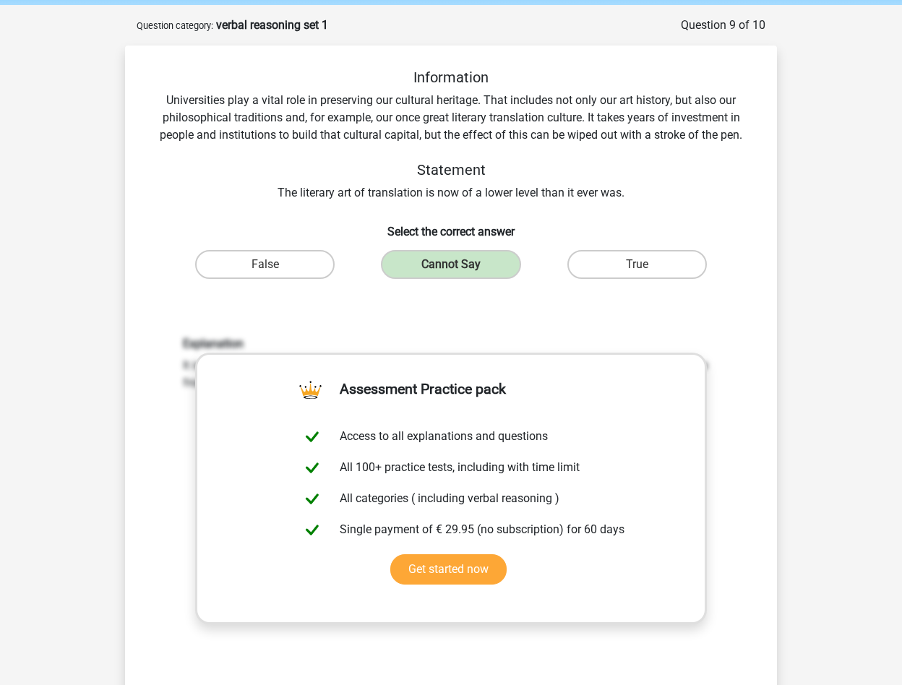
scroll to position [0, 0]
